Goal: Information Seeking & Learning: Check status

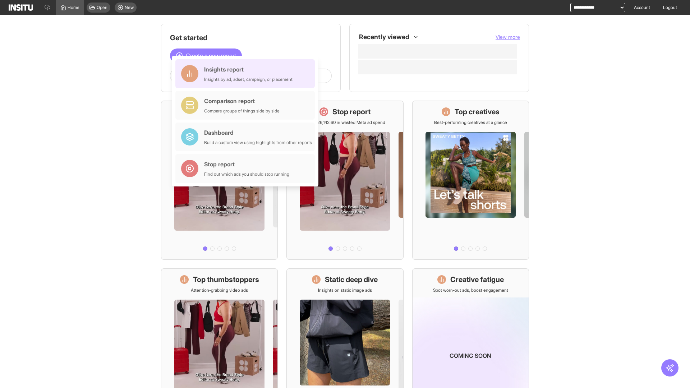
click at [247, 74] on div "Insights report Insights by ad, adset, campaign, or placement" at bounding box center [248, 73] width 88 height 17
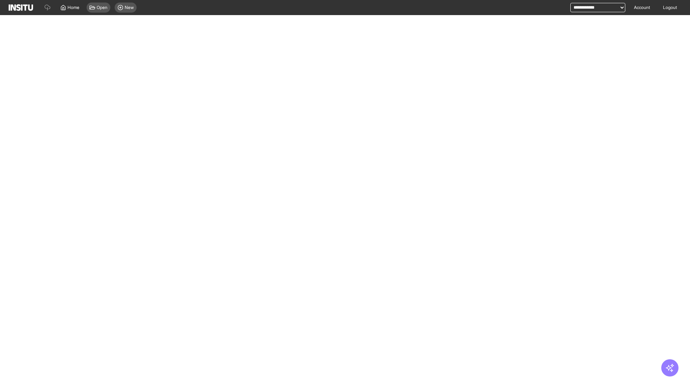
select select "**"
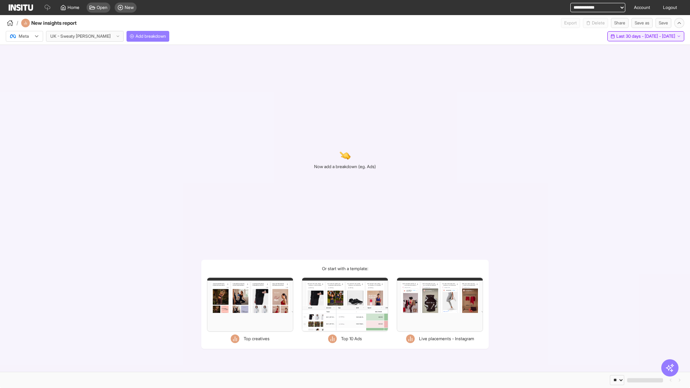
click at [630, 36] on span "Last 30 days - [DATE] - [DATE]" at bounding box center [646, 36] width 59 height 6
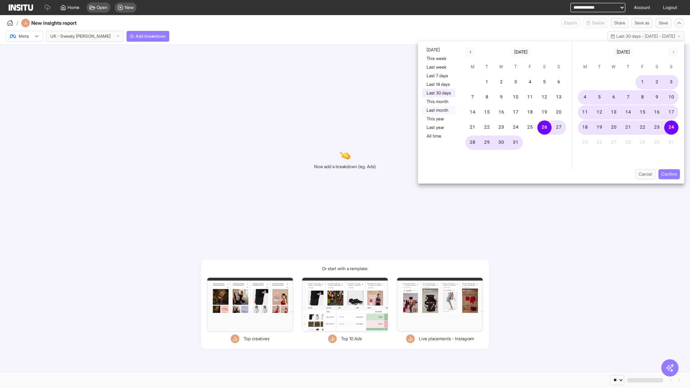
click at [438, 110] on button "Last month" at bounding box center [438, 110] width 33 height 9
